Goal: Information Seeking & Learning: Learn about a topic

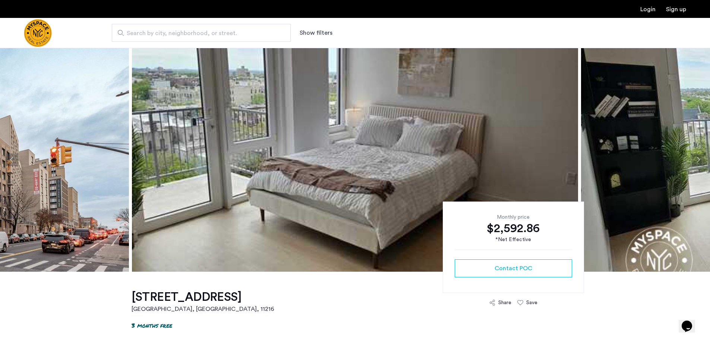
click at [698, 158] on button "Next apartment" at bounding box center [698, 159] width 13 height 13
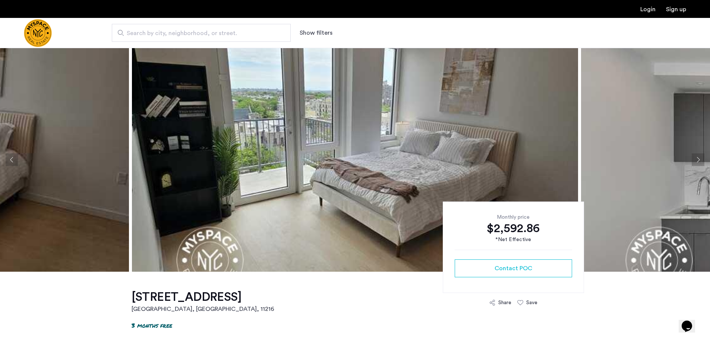
click at [698, 158] on button "Next apartment" at bounding box center [698, 159] width 13 height 13
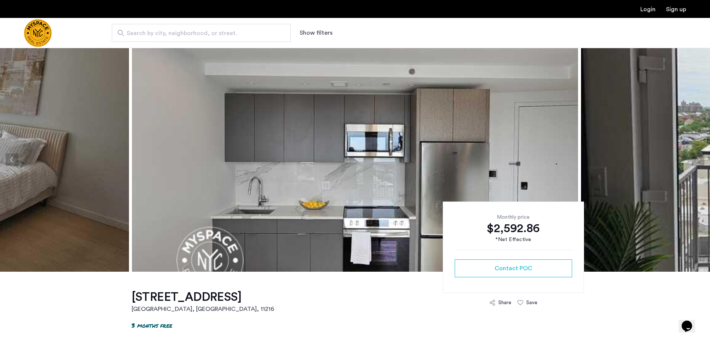
click at [695, 160] on button "Next apartment" at bounding box center [698, 159] width 13 height 13
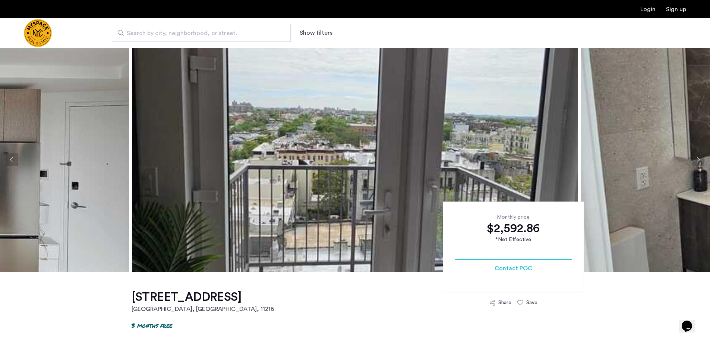
click at [695, 160] on button "Next apartment" at bounding box center [698, 159] width 13 height 13
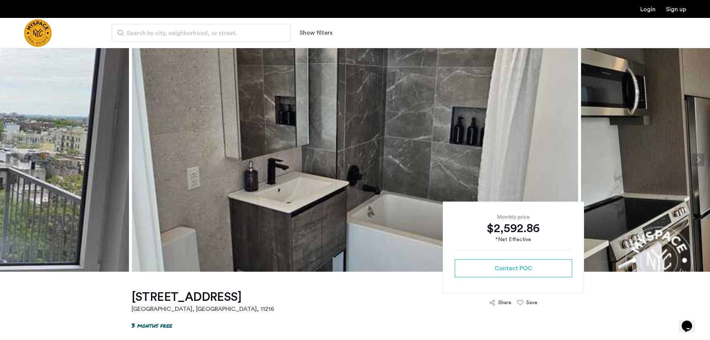
click at [695, 160] on button "Next apartment" at bounding box center [698, 159] width 13 height 13
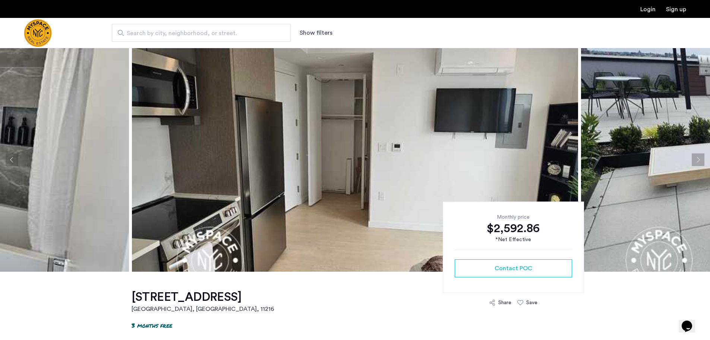
click at [695, 160] on button "Next apartment" at bounding box center [698, 159] width 13 height 13
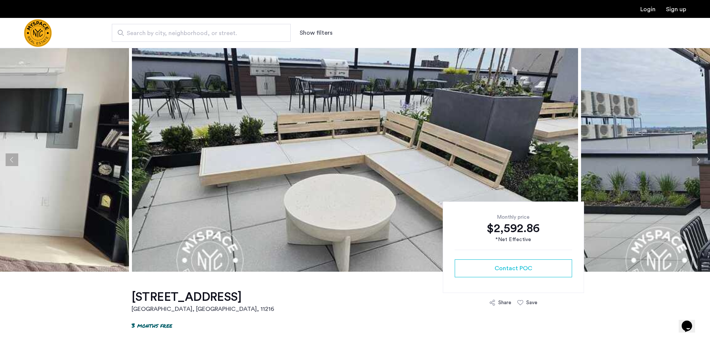
click at [695, 160] on button "Next apartment" at bounding box center [698, 159] width 13 height 13
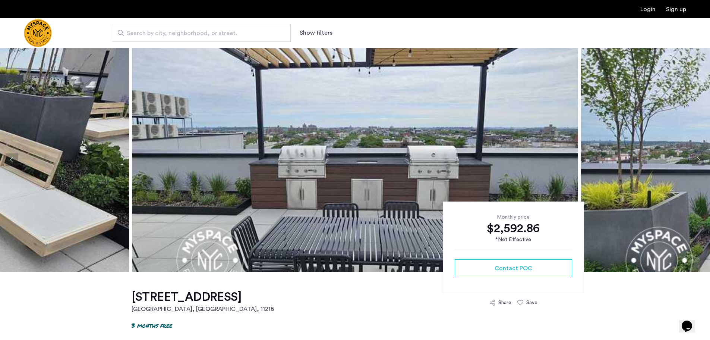
click at [695, 160] on button "Next apartment" at bounding box center [698, 159] width 13 height 13
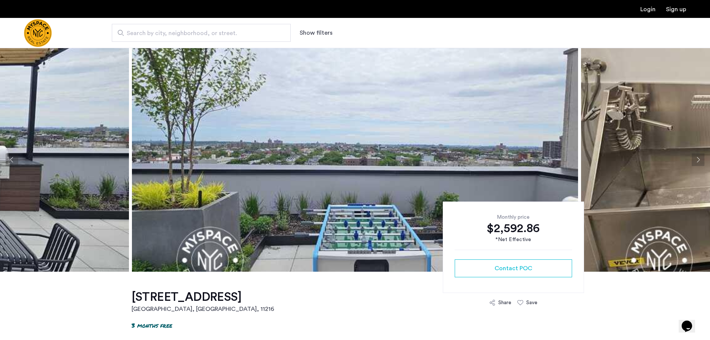
click at [695, 160] on button "Next apartment" at bounding box center [698, 159] width 13 height 13
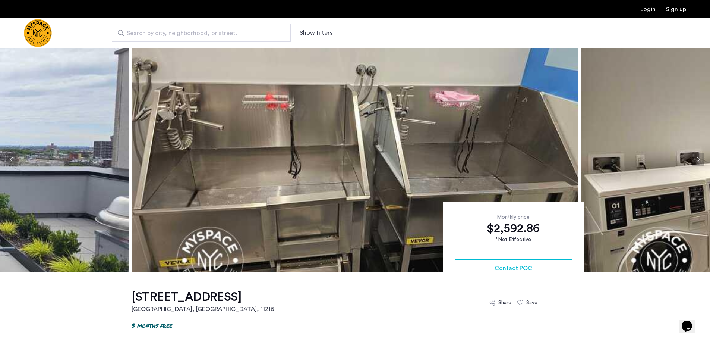
click at [695, 160] on button "Next apartment" at bounding box center [698, 159] width 13 height 13
